Goal: Transaction & Acquisition: Book appointment/travel/reservation

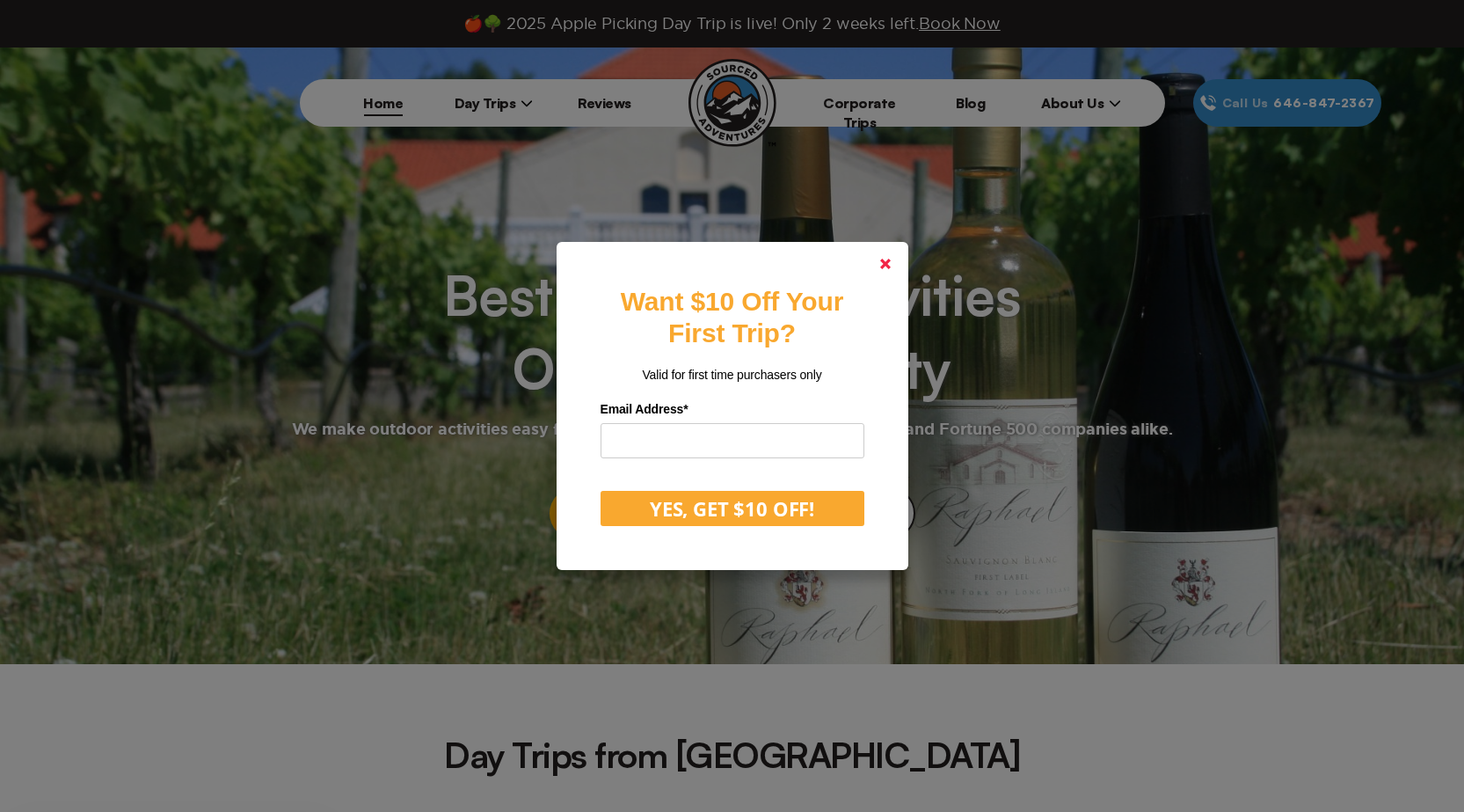
click at [890, 262] on polygon at bounding box center [885, 264] width 11 height 11
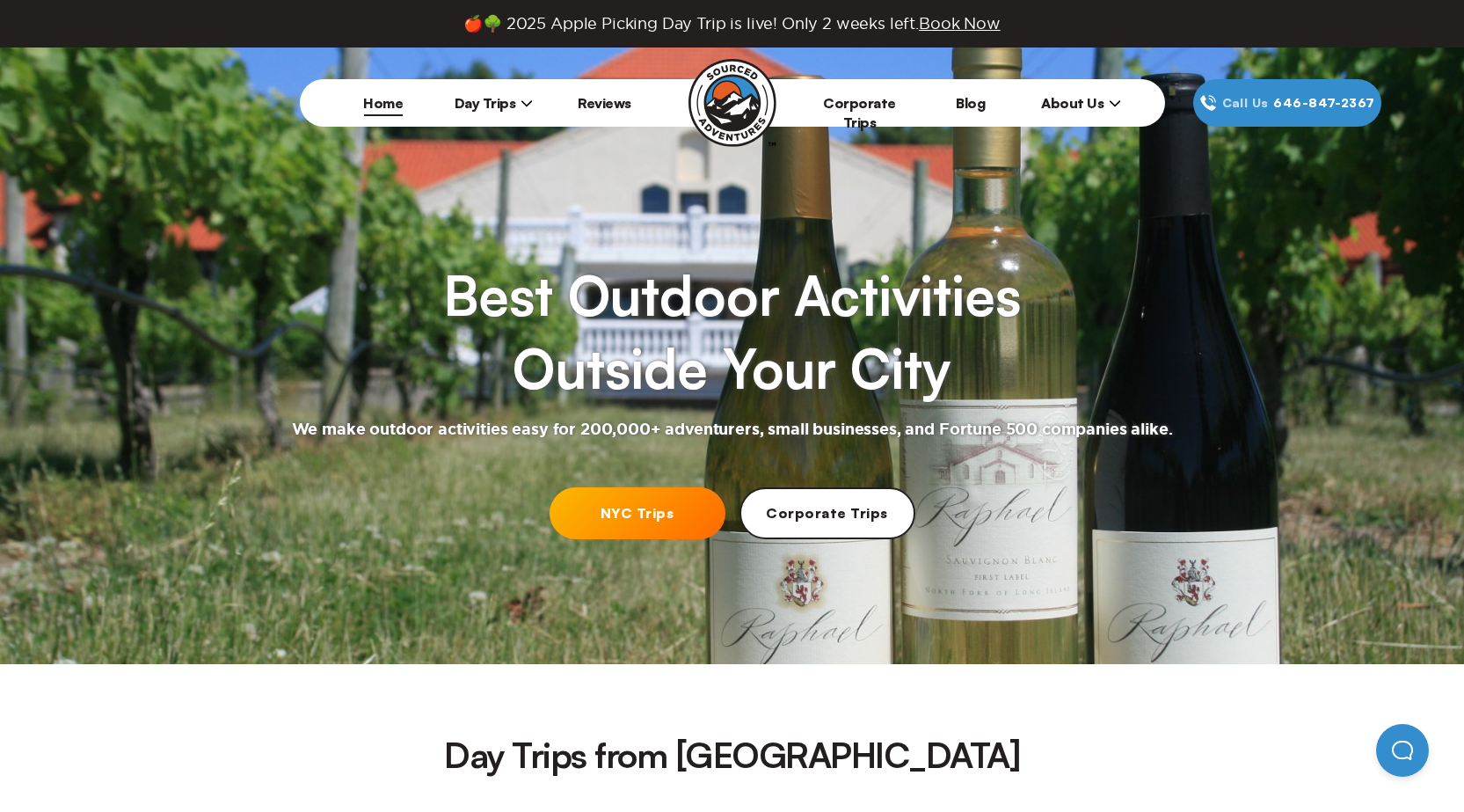
click at [659, 518] on link "NYC Trips" at bounding box center [637, 512] width 176 height 52
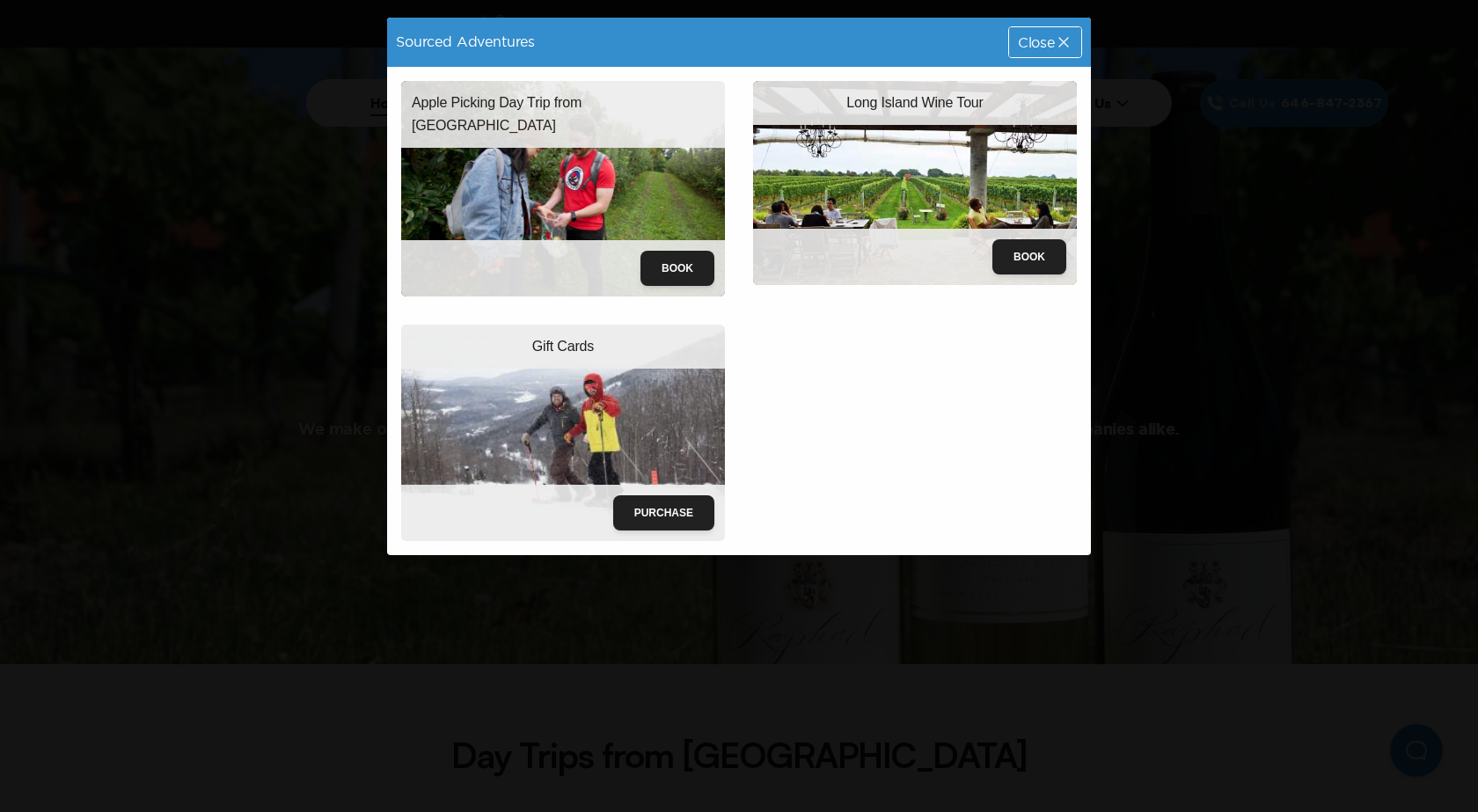
click at [1053, 31] on div "Close" at bounding box center [1045, 42] width 72 height 30
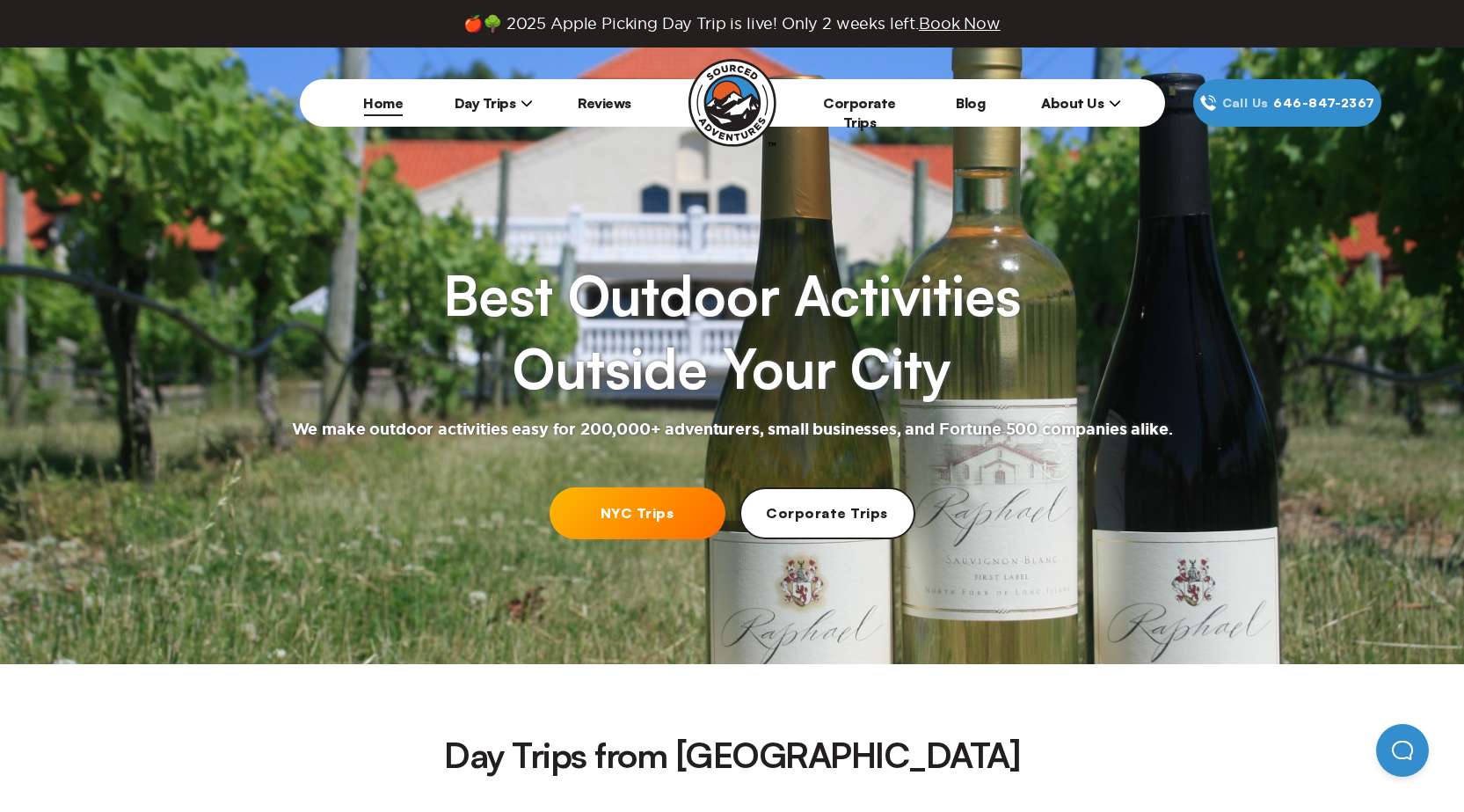
click at [503, 97] on span "Day Trips" at bounding box center [493, 103] width 79 height 18
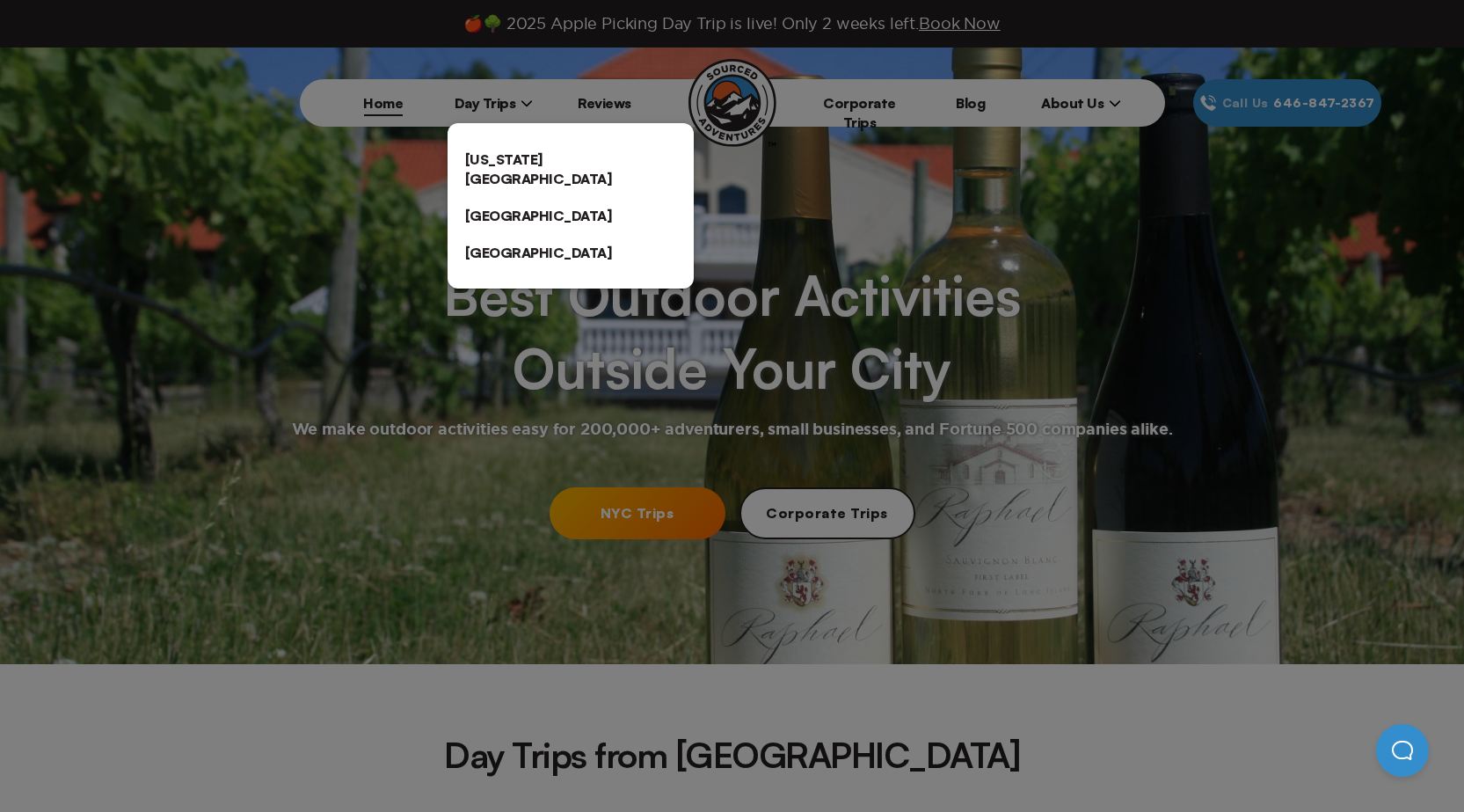
click at [520, 159] on link "[US_STATE][GEOGRAPHIC_DATA]" at bounding box center [570, 169] width 246 height 56
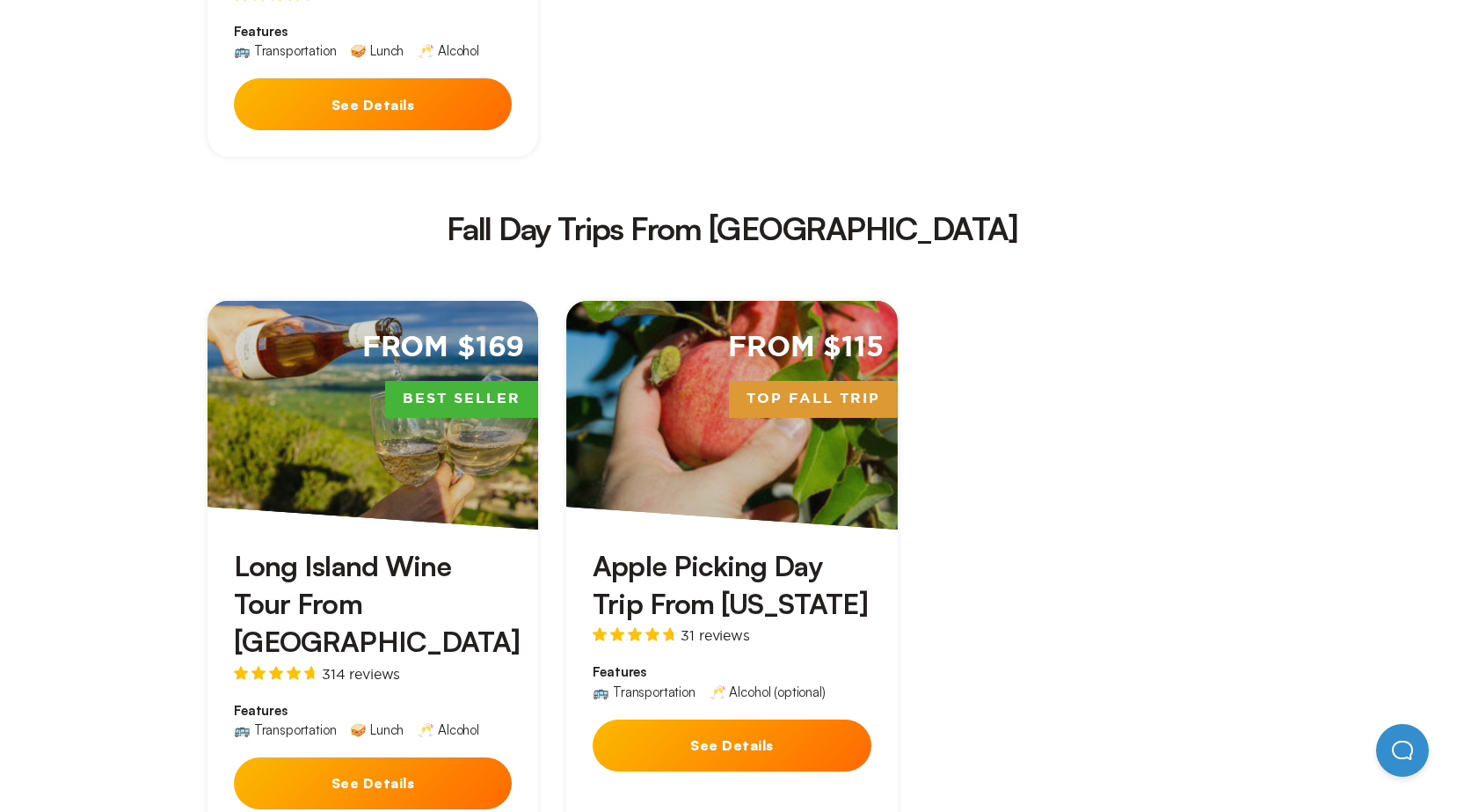
scroll to position [2374, 0]
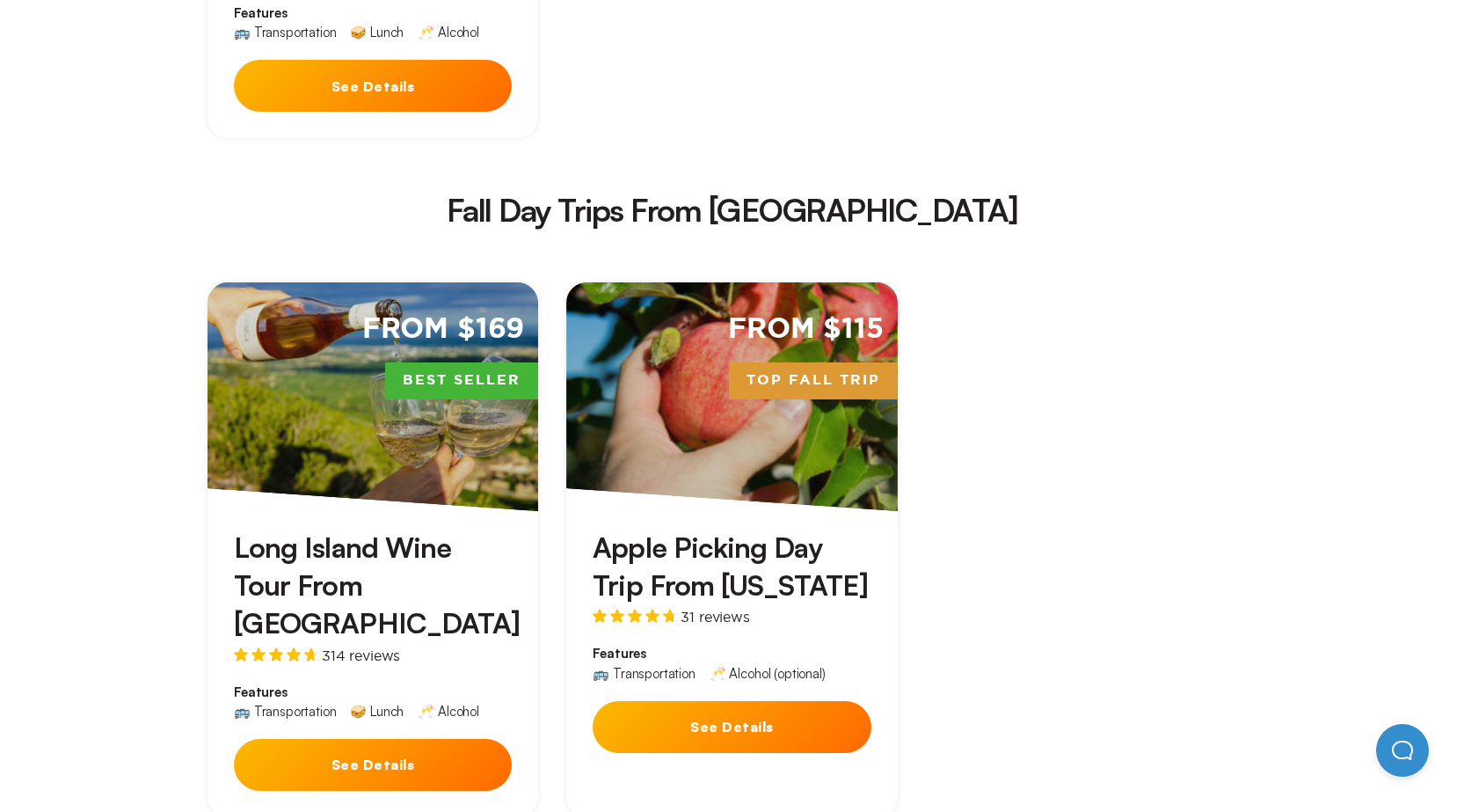
click at [371, 287] on div "From $169 Best Seller" at bounding box center [373, 396] width 331 height 229
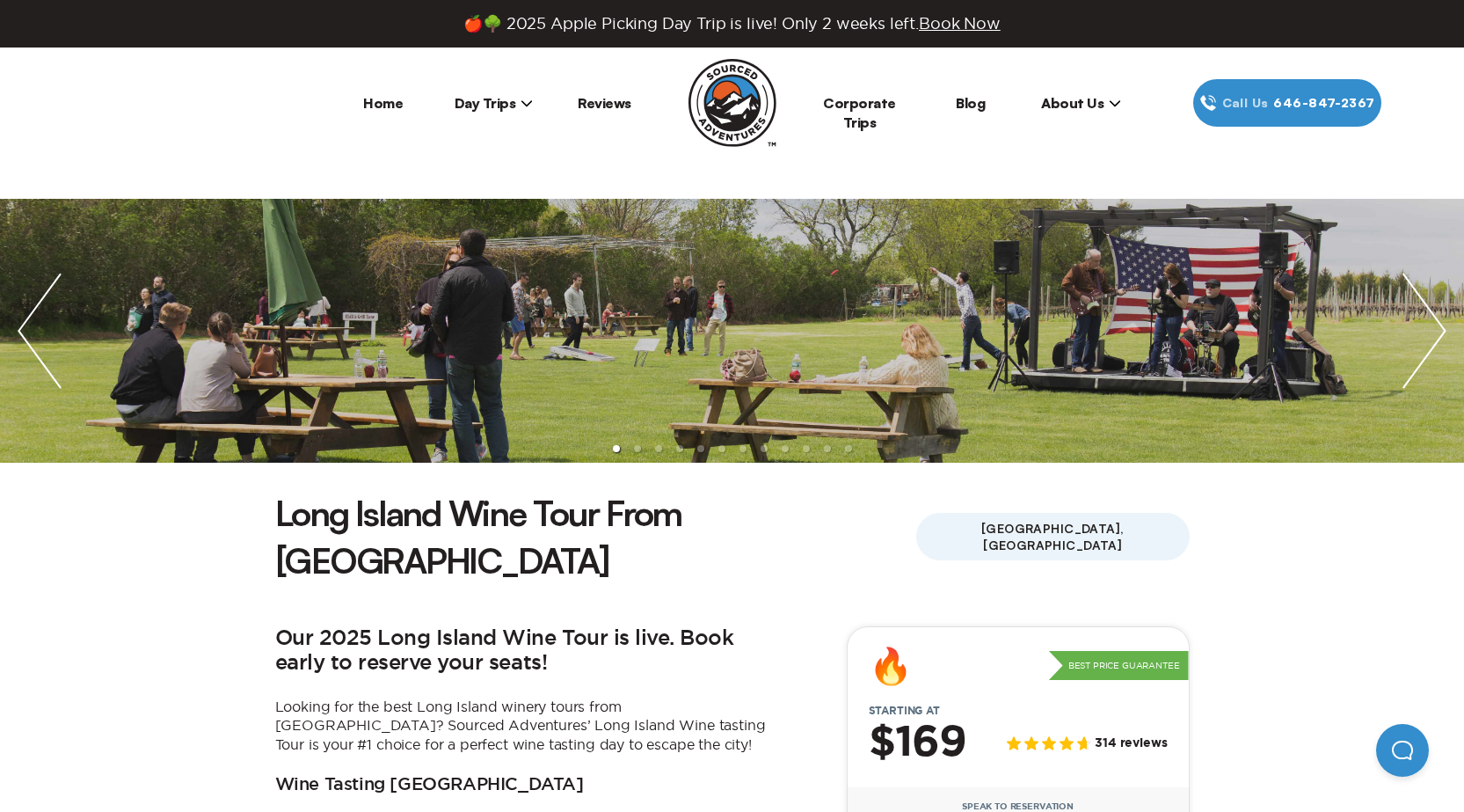
click at [1437, 308] on img "next slide / item" at bounding box center [1424, 330] width 79 height 264
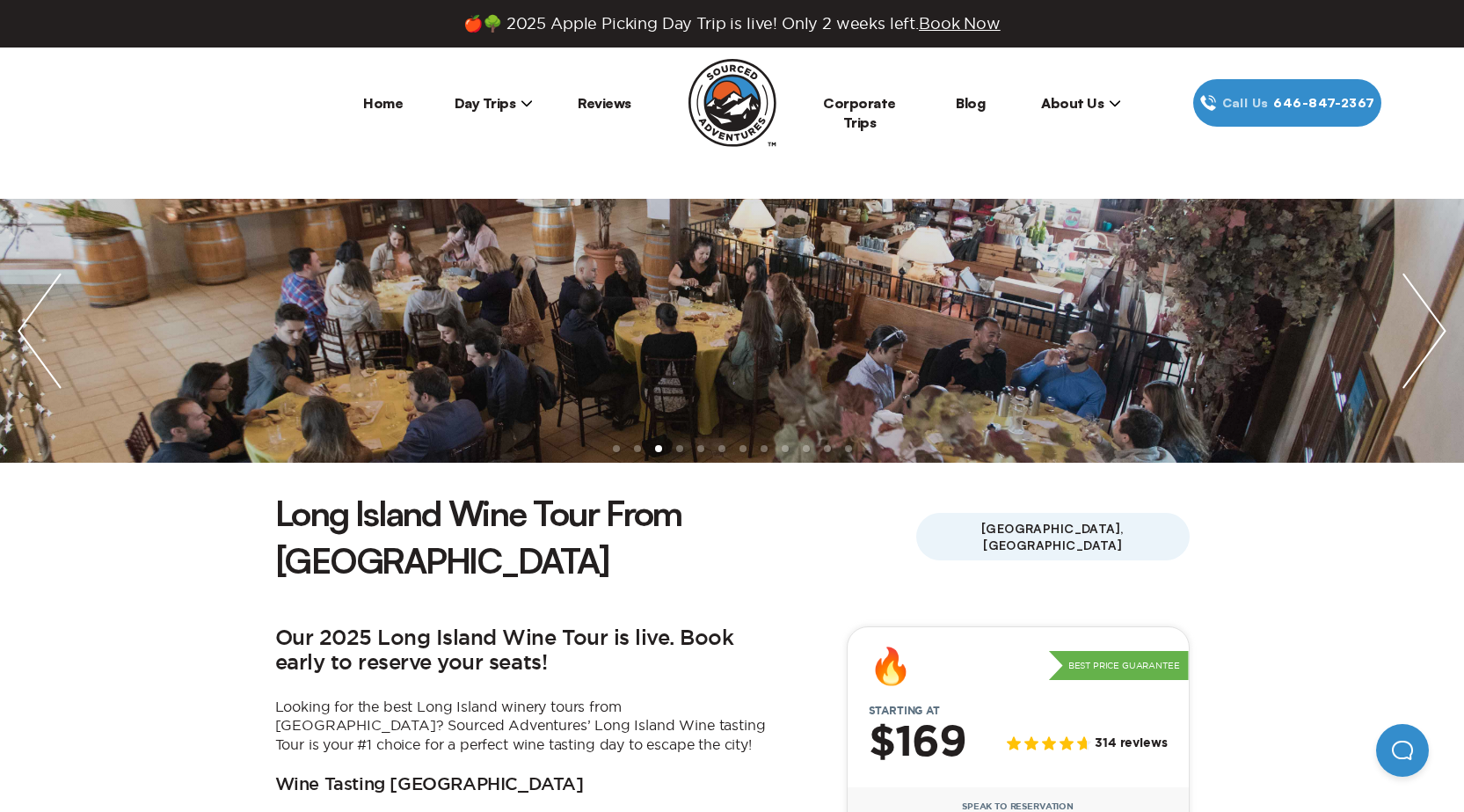
click at [1437, 308] on img "next slide / item" at bounding box center [1424, 330] width 79 height 264
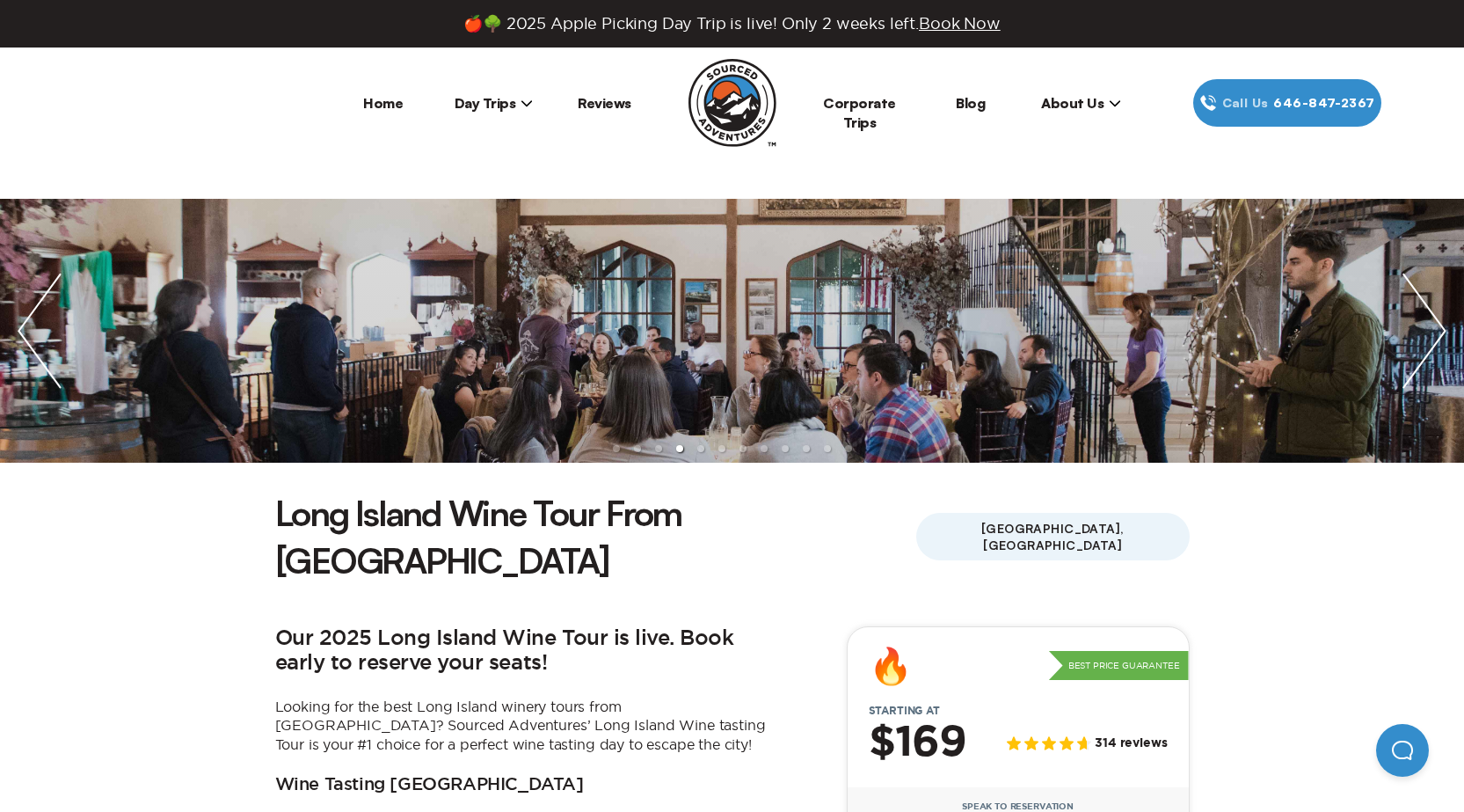
click at [1437, 309] on img "next slide / item" at bounding box center [1424, 330] width 79 height 264
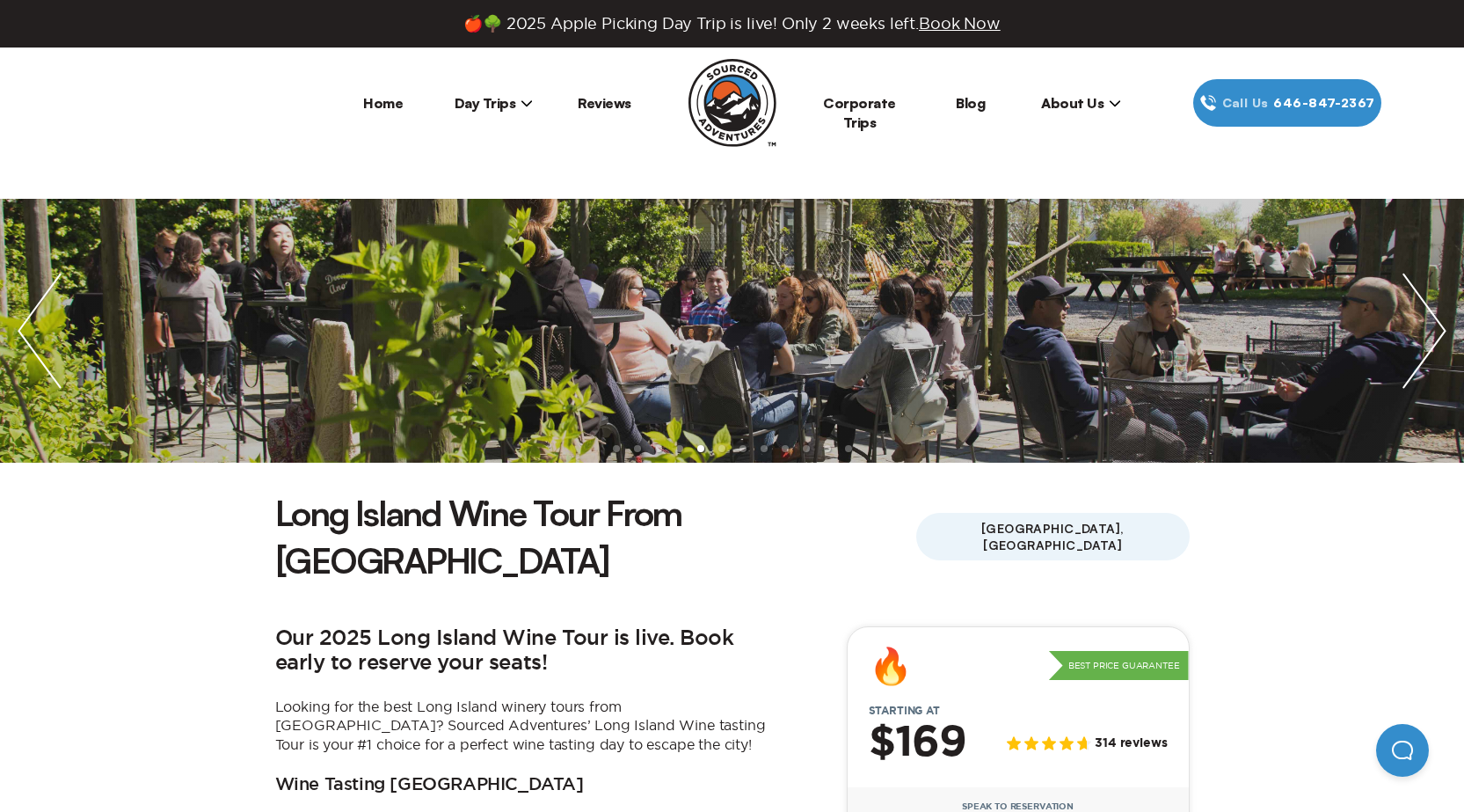
click at [1437, 309] on img "next slide / item" at bounding box center [1424, 330] width 79 height 264
